Goal: Transaction & Acquisition: Purchase product/service

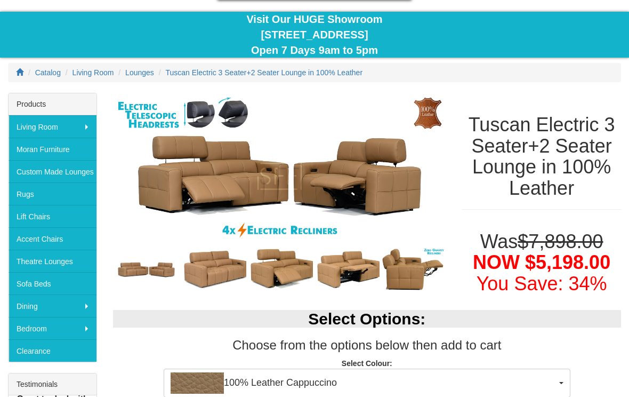
scroll to position [88, 0]
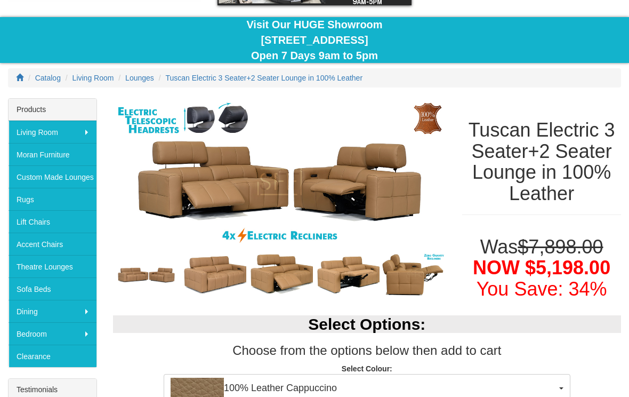
click at [199, 188] on img at bounding box center [280, 182] width 334 height 167
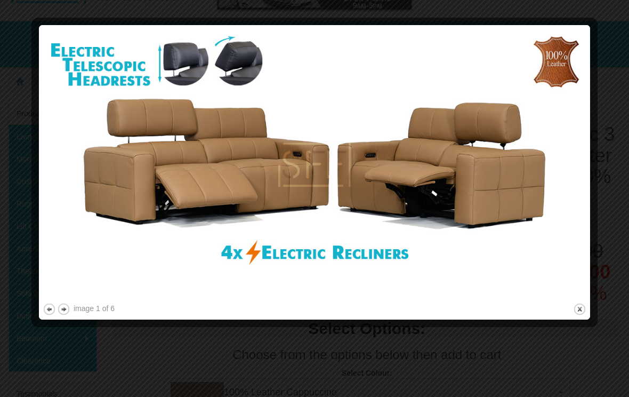
scroll to position [83, 0]
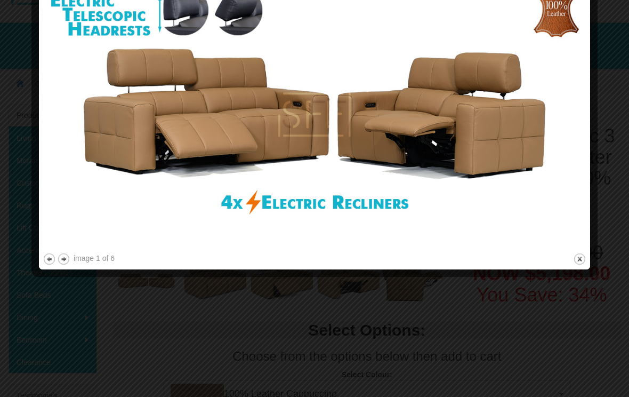
click at [576, 265] on button "close" at bounding box center [579, 258] width 13 height 13
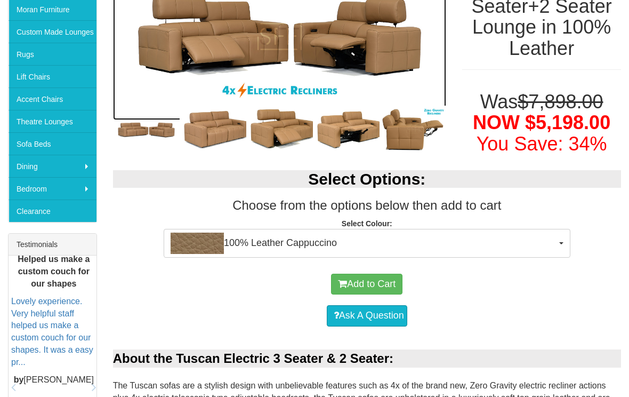
scroll to position [233, 0]
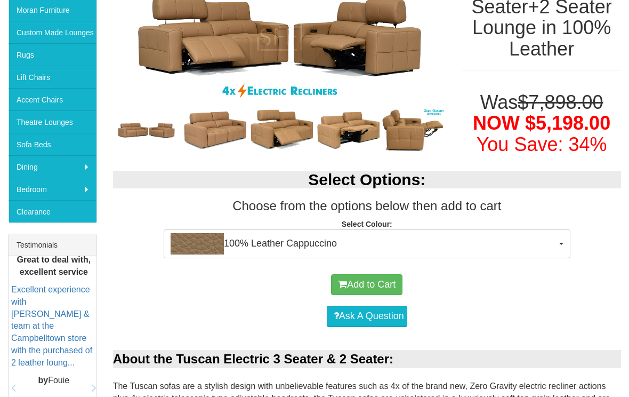
click at [561, 243] on span "button" at bounding box center [561, 244] width 4 height 2
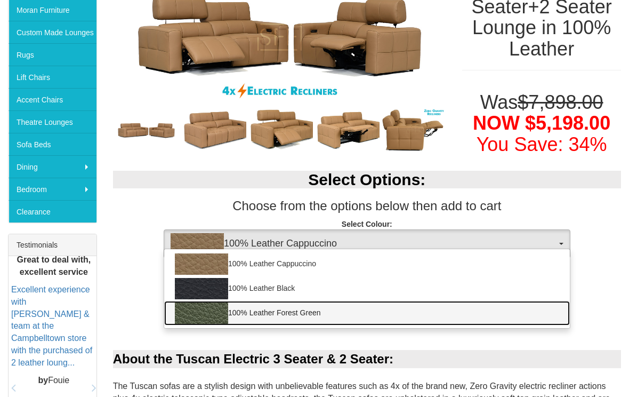
click at [210, 313] on img at bounding box center [201, 312] width 53 height 21
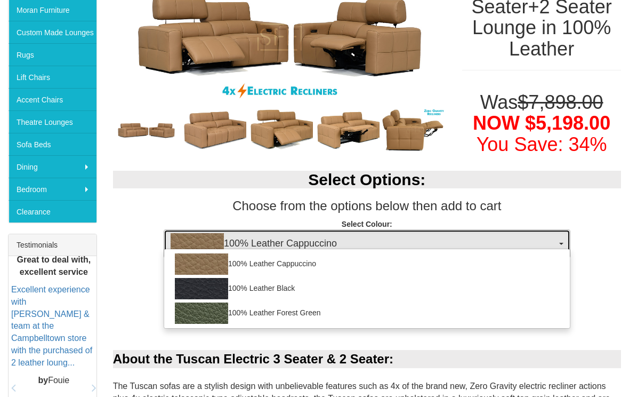
select select "2007"
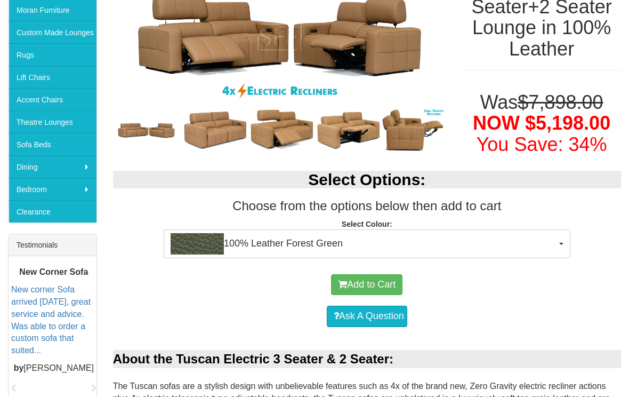
click at [565, 238] on button "100% Leather Forest Green" at bounding box center [367, 243] width 407 height 29
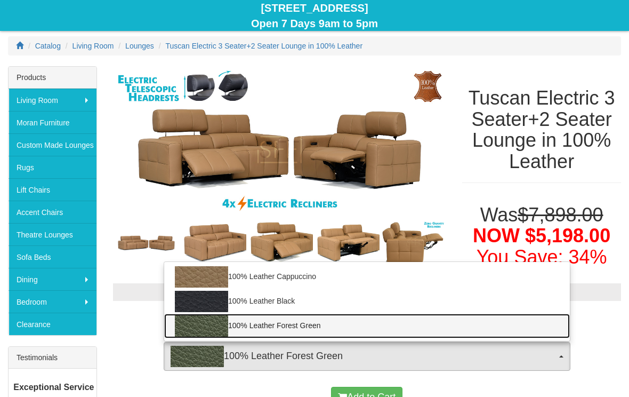
scroll to position [121, 0]
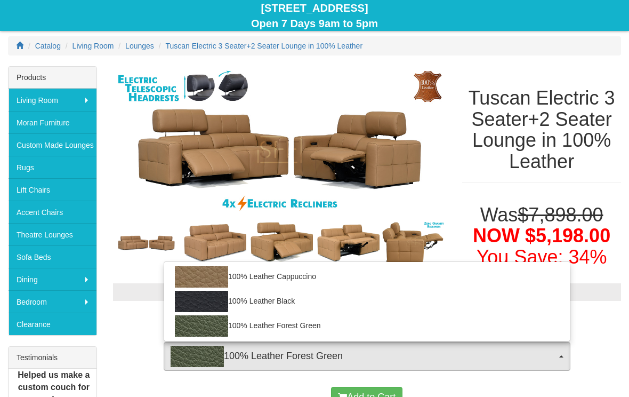
click at [68, 244] on div at bounding box center [314, 198] width 629 height 397
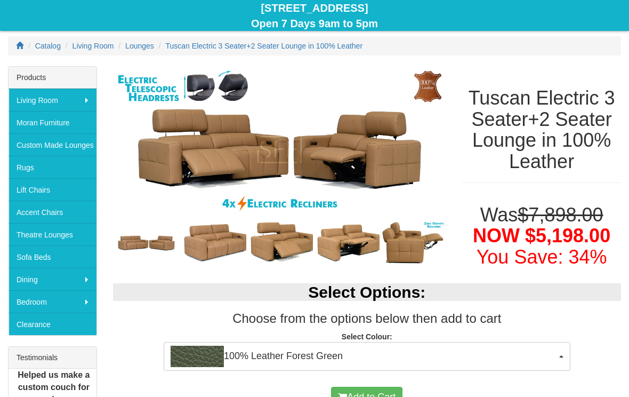
click at [61, 233] on link "Theatre Lounges" at bounding box center [53, 234] width 88 height 22
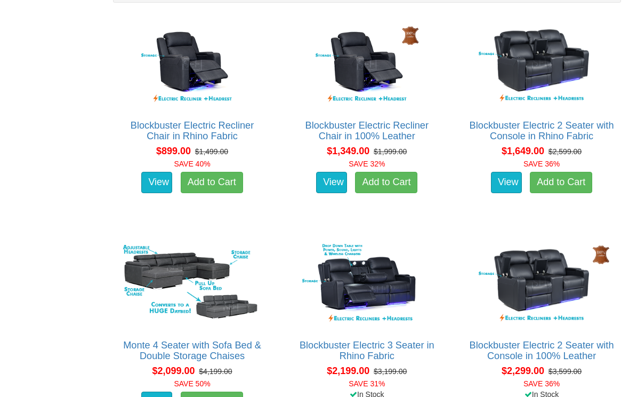
scroll to position [713, 0]
